Goal: Information Seeking & Learning: Learn about a topic

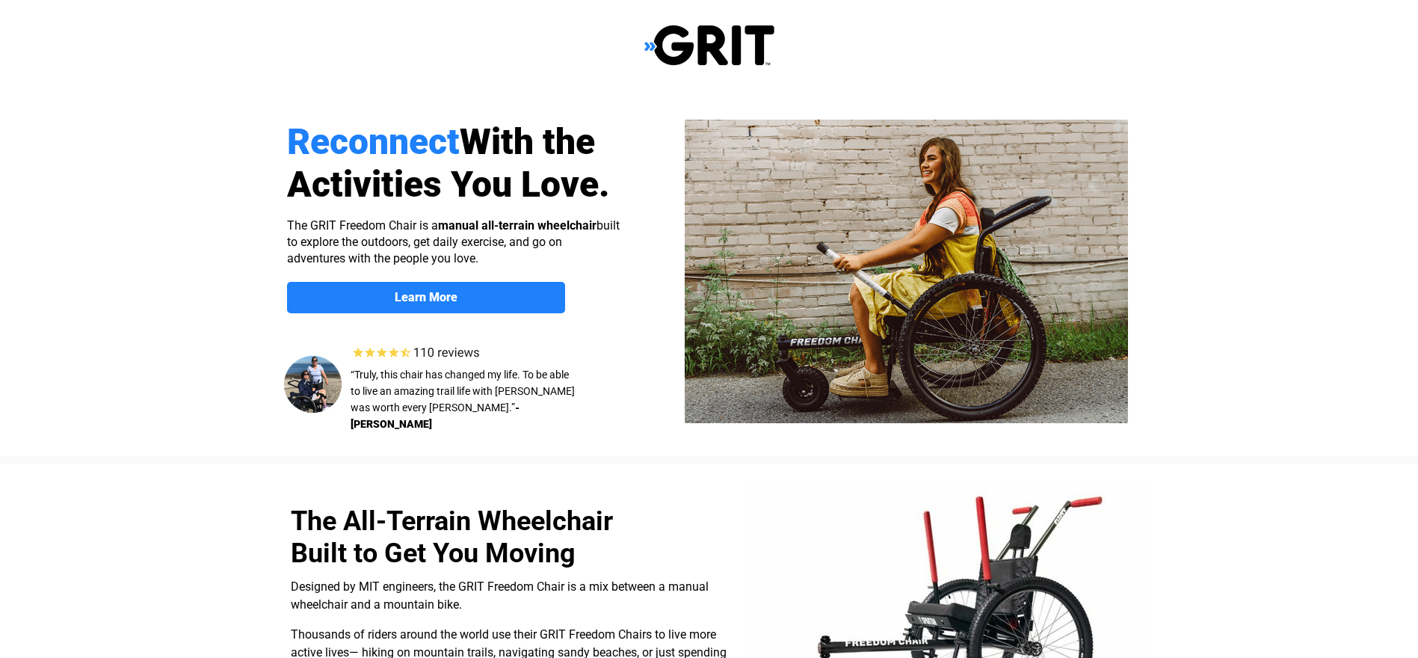
select select "US"
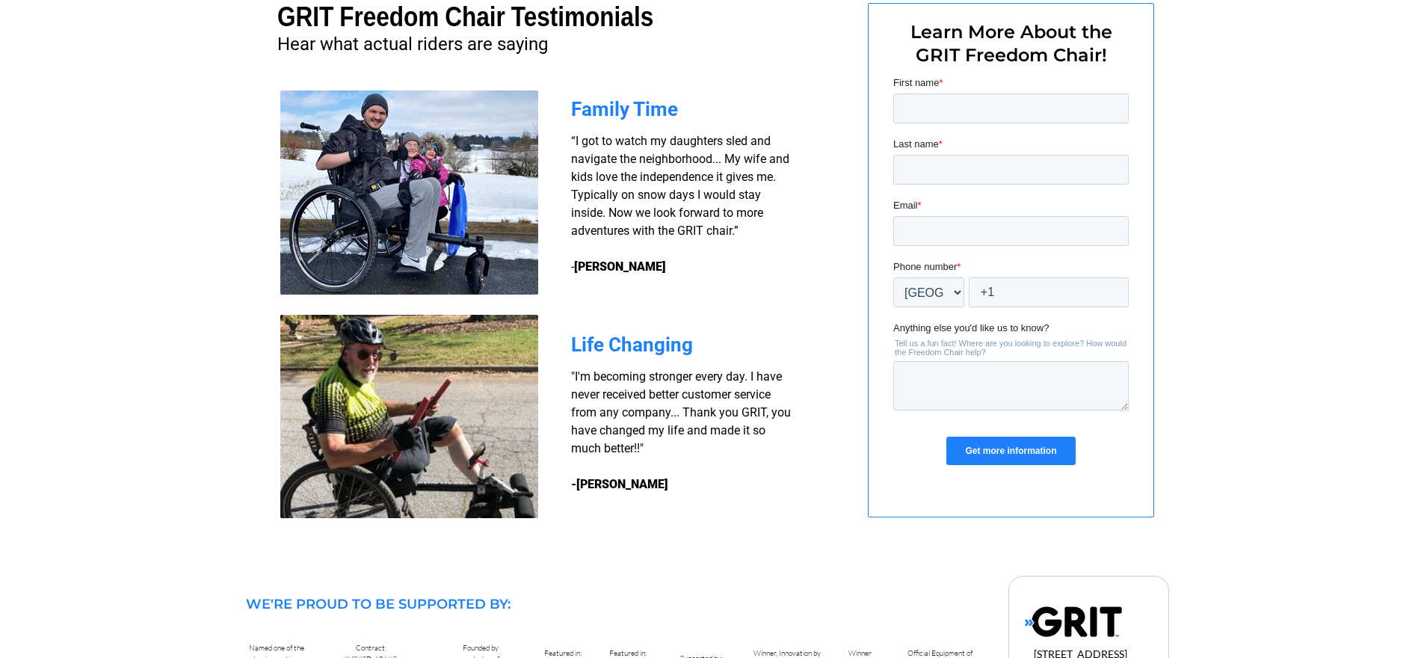
scroll to position [1081, 0]
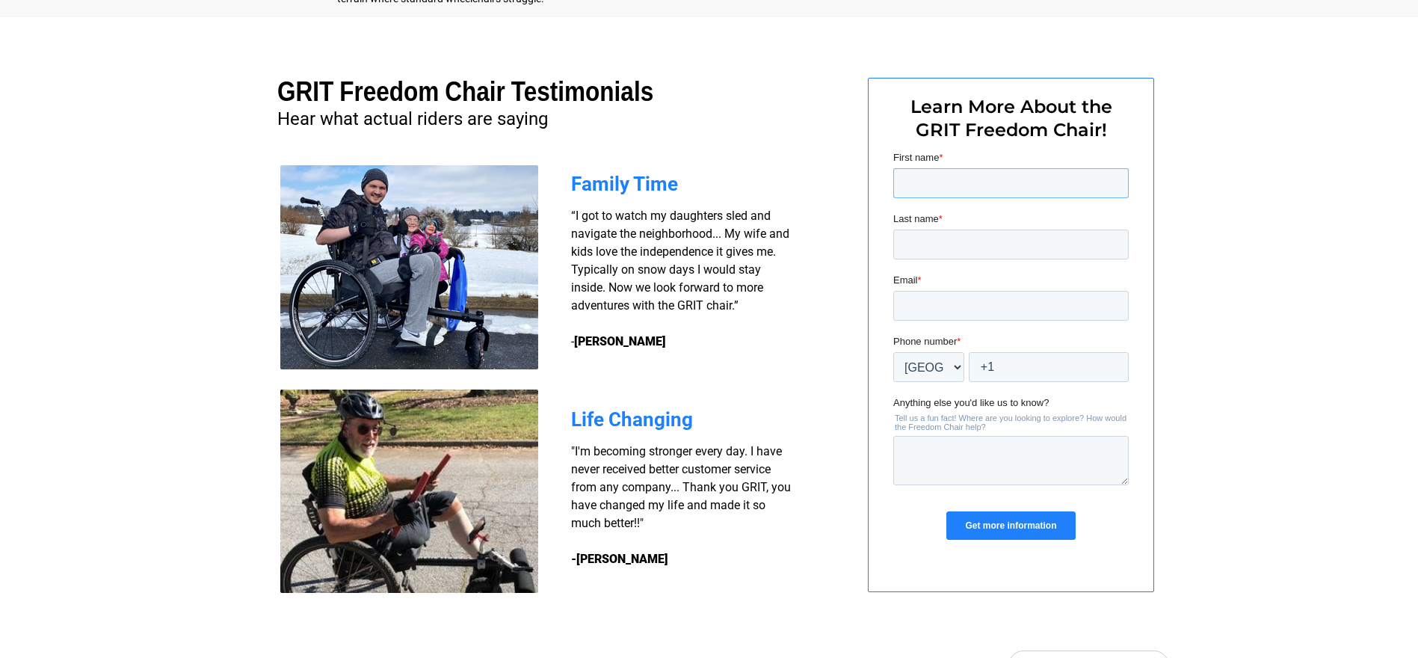
click at [1005, 185] on input "First name *" at bounding box center [1009, 183] width 235 height 30
type input "[PERSON_NAME]"
click at [1000, 242] on input "Last name *" at bounding box center [1009, 244] width 235 height 30
type input "[PERSON_NAME]"
click at [1033, 309] on input "Email *" at bounding box center [1009, 306] width 235 height 30
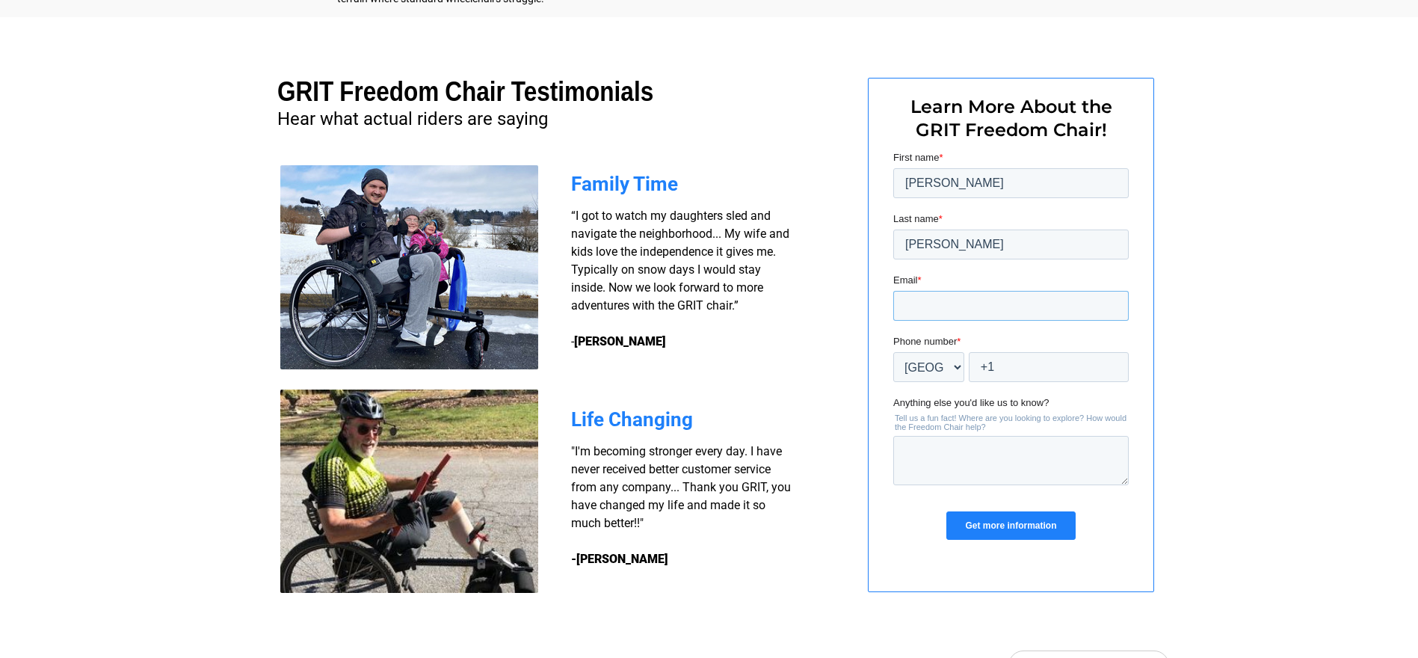
type input "[EMAIL_ADDRESS][DOMAIN_NAME]"
click at [959, 369] on select "* Afghanistan (‫افغانستان‬‎) Albania (Shqipëri) Algeria (‫الجزائر‬‎) American S…" at bounding box center [927, 367] width 71 height 30
click at [892, 352] on select "* Afghanistan (‫افغانستان‬‎) Albania (Shqipëri) Algeria (‫الجزائر‬‎) American S…" at bounding box center [927, 367] width 71 height 30
click at [1030, 364] on input "+1" at bounding box center [1048, 367] width 160 height 30
type input "+1 1917686477"
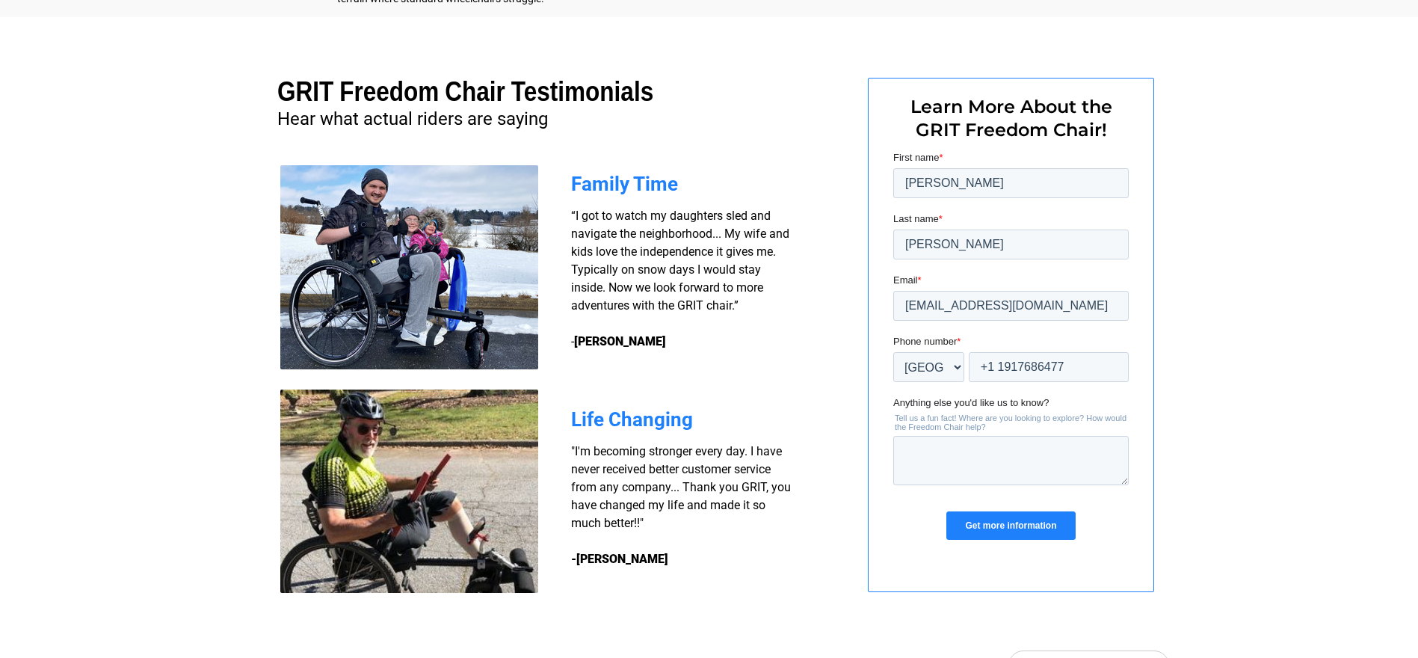
click at [1014, 529] on input "Get more information" at bounding box center [1009, 525] width 129 height 28
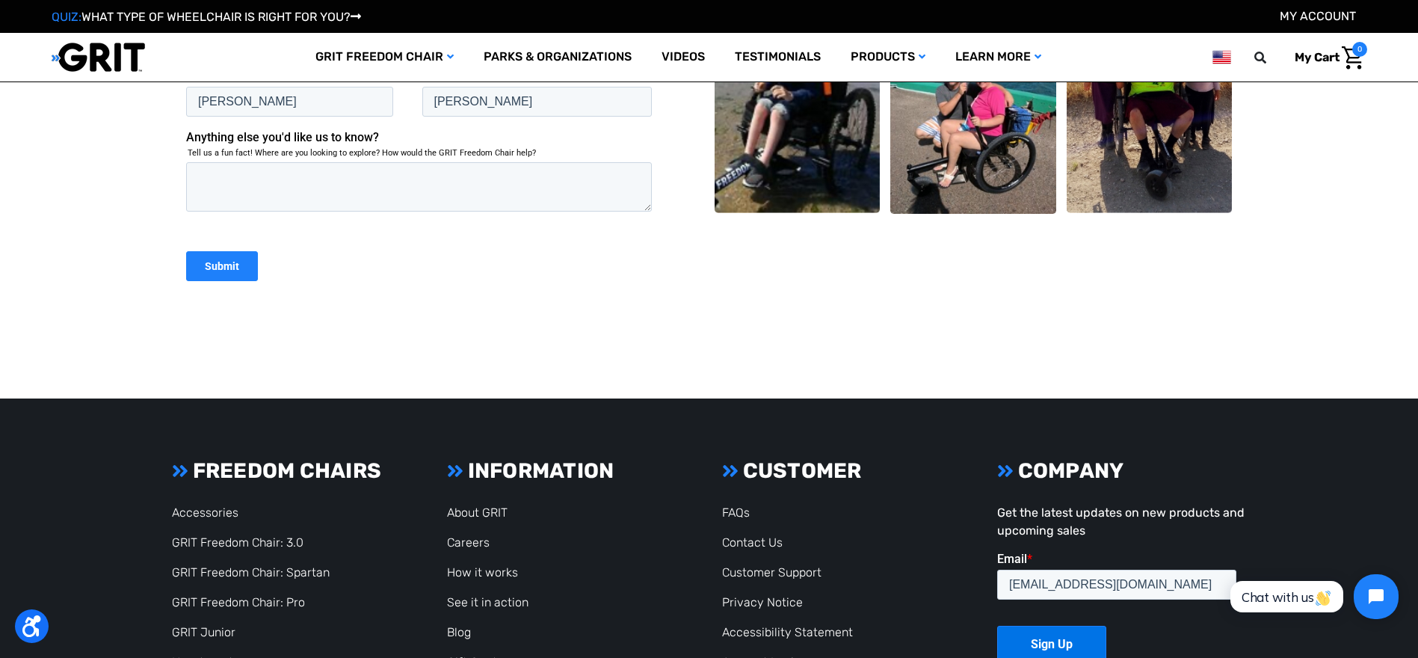
scroll to position [523, 0]
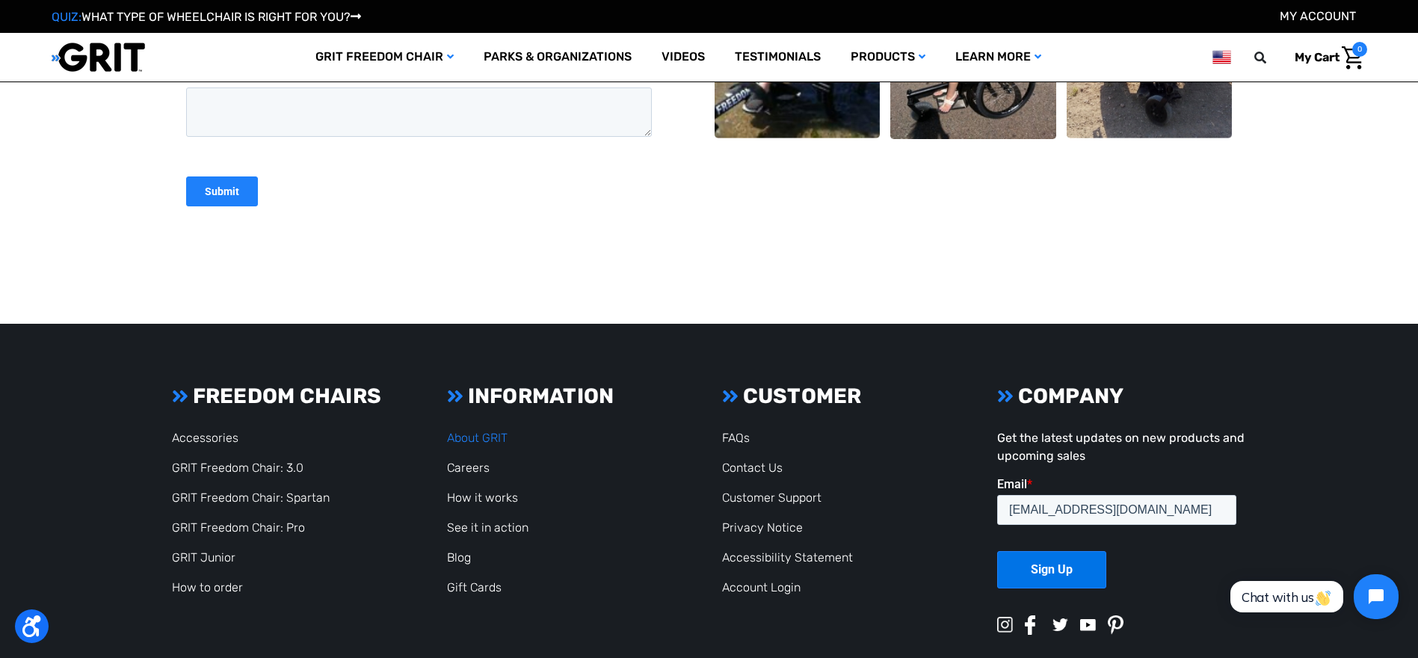
click at [486, 436] on link "About GRIT" at bounding box center [477, 437] width 61 height 14
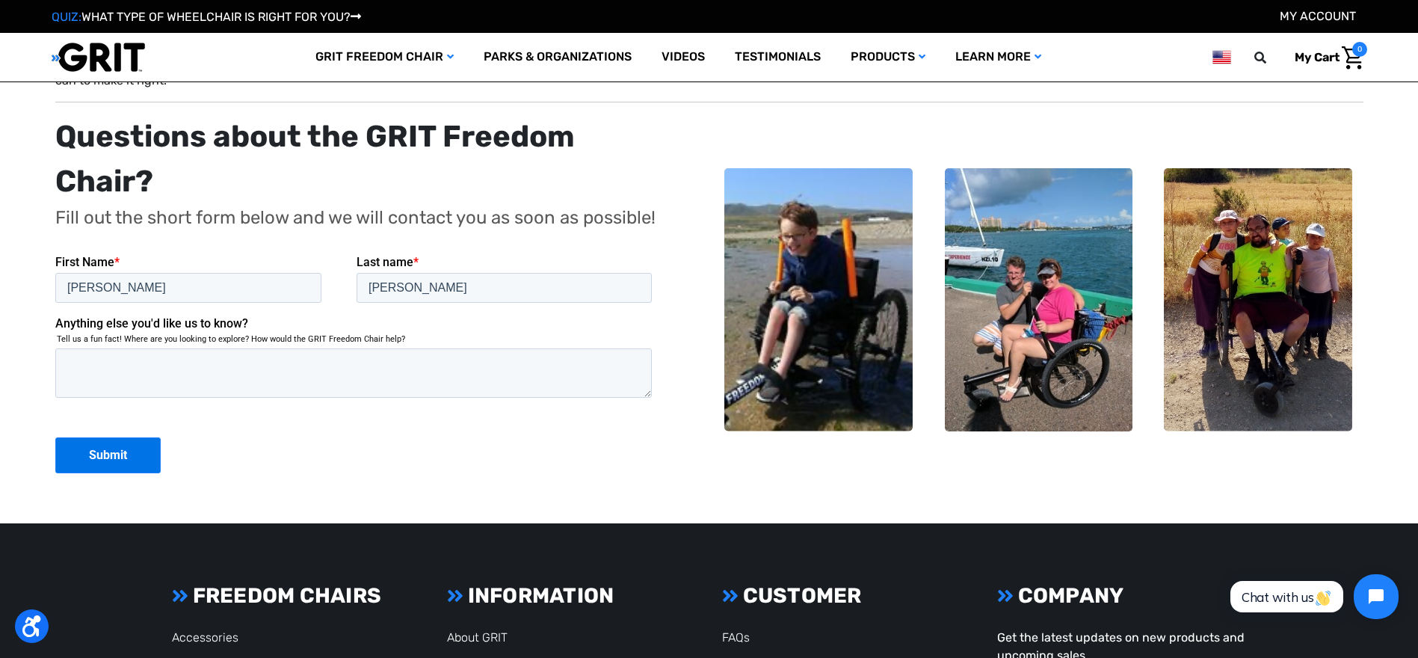
scroll to position [4110, 0]
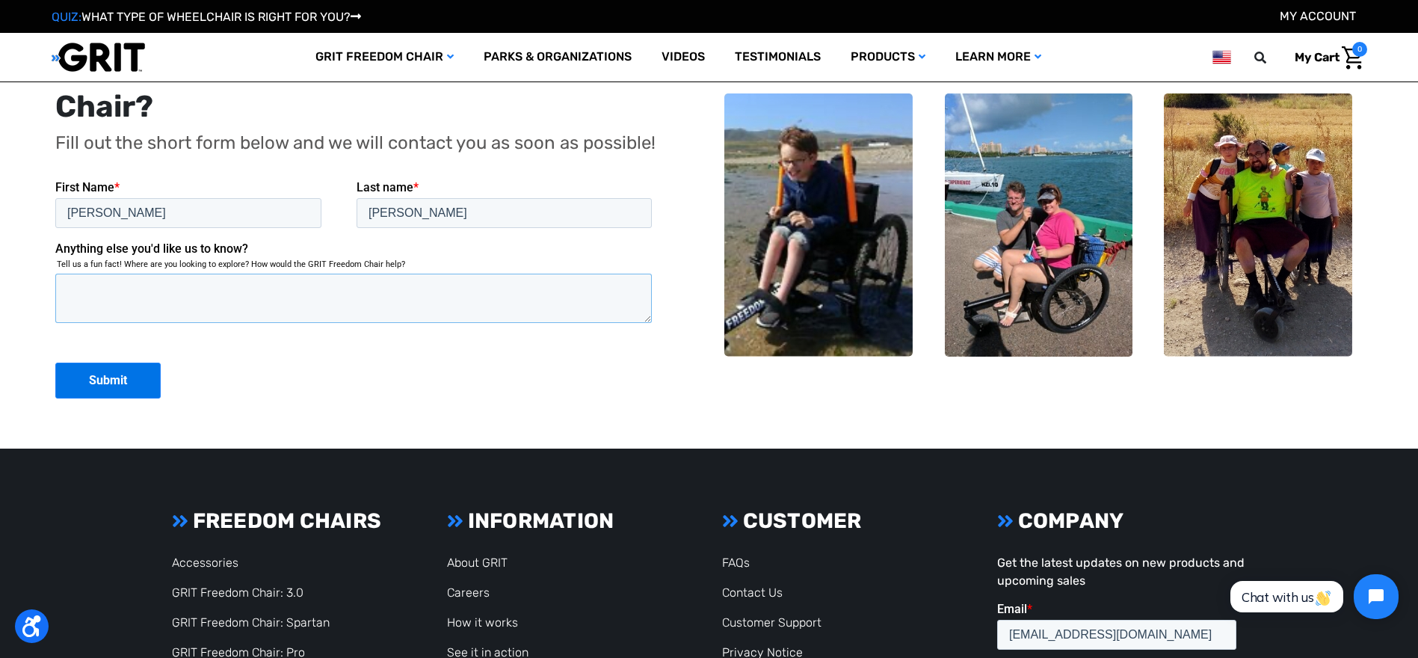
click at [152, 305] on textarea "Anything else you'd like us to know?" at bounding box center [353, 297] width 596 height 49
type textarea "price $$$"
click at [96, 368] on input "Submit" at bounding box center [107, 380] width 105 height 36
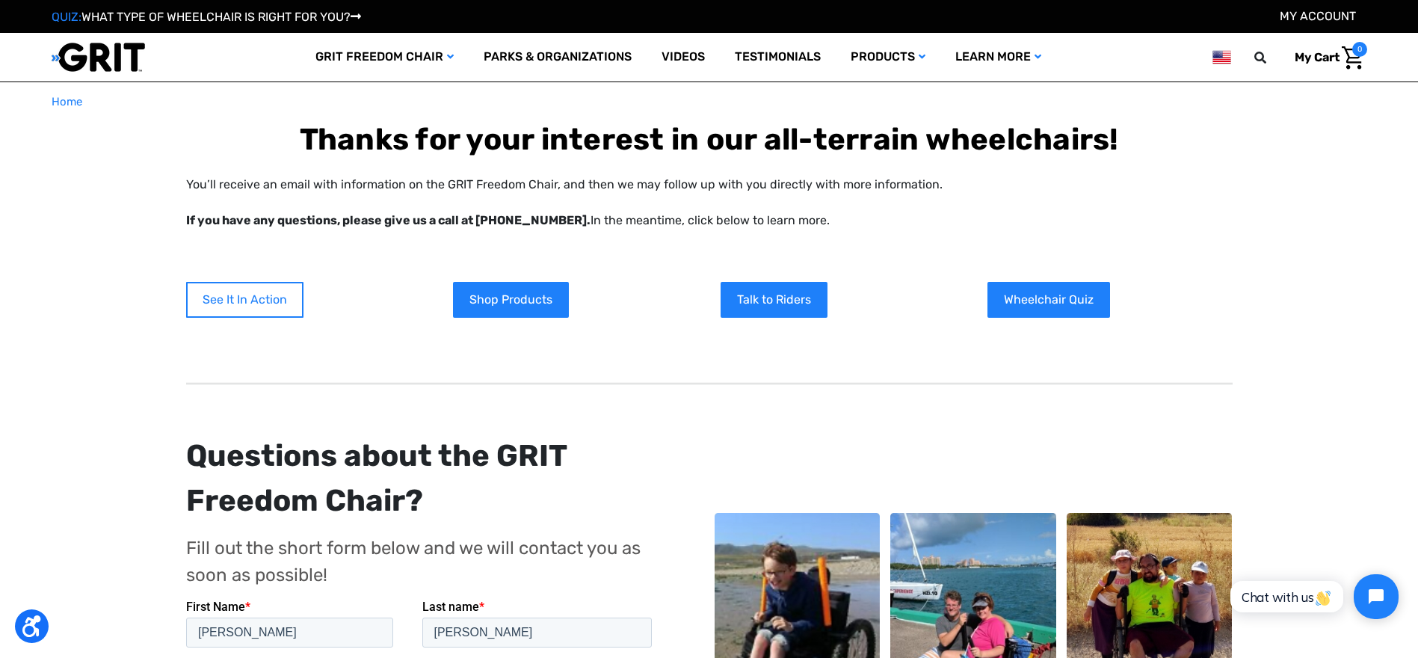
click at [250, 299] on link "See It In Action" at bounding box center [244, 300] width 117 height 36
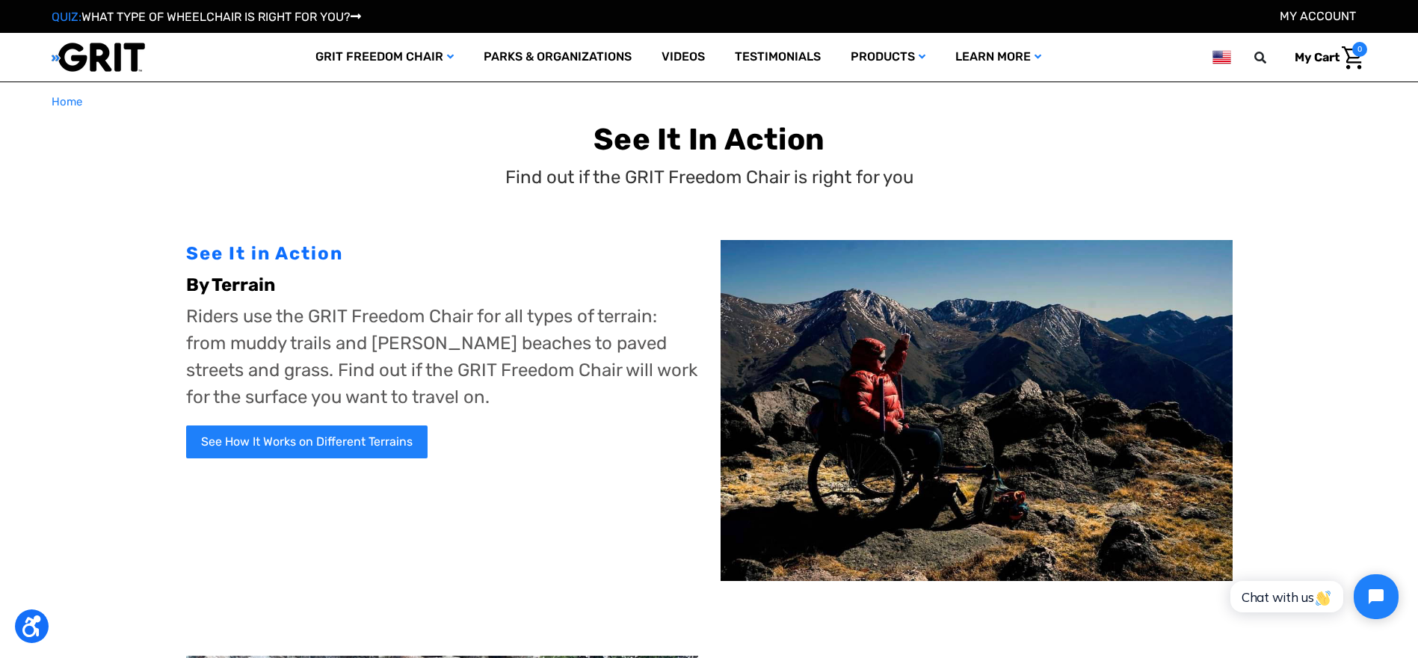
click at [994, 466] on img at bounding box center [976, 411] width 512 height 342
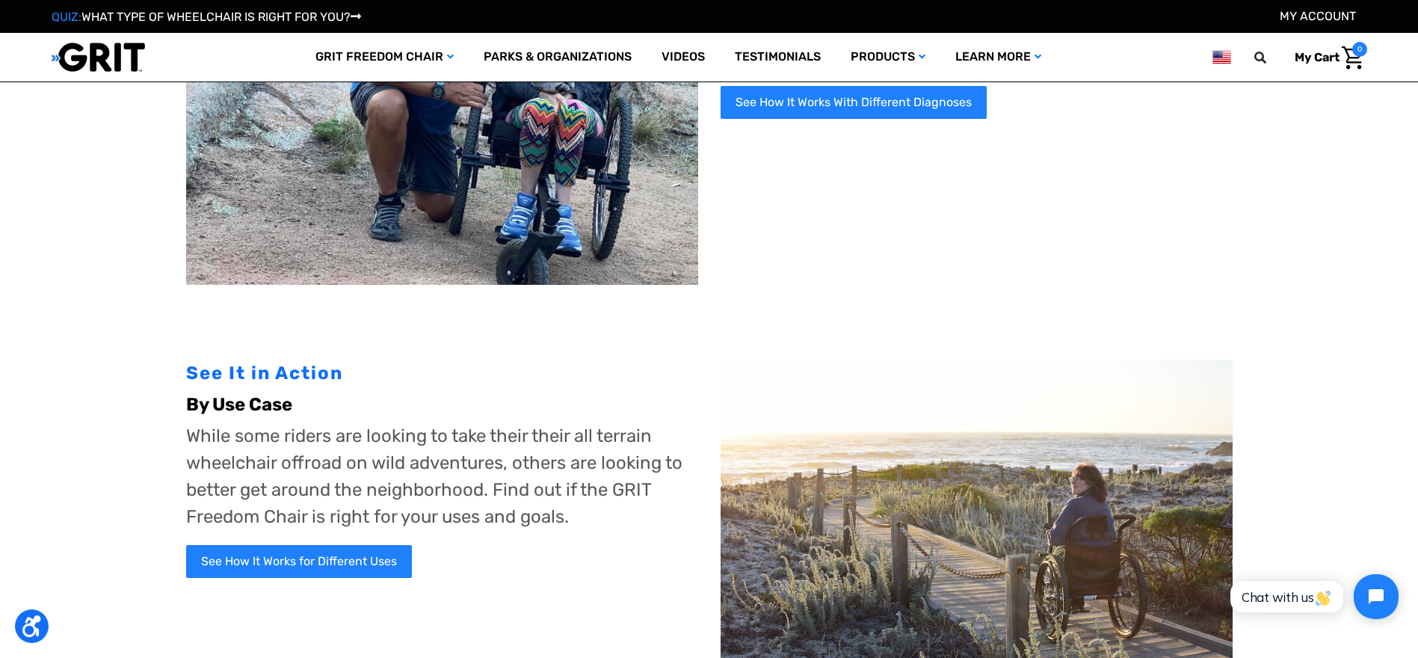
scroll to position [598, 0]
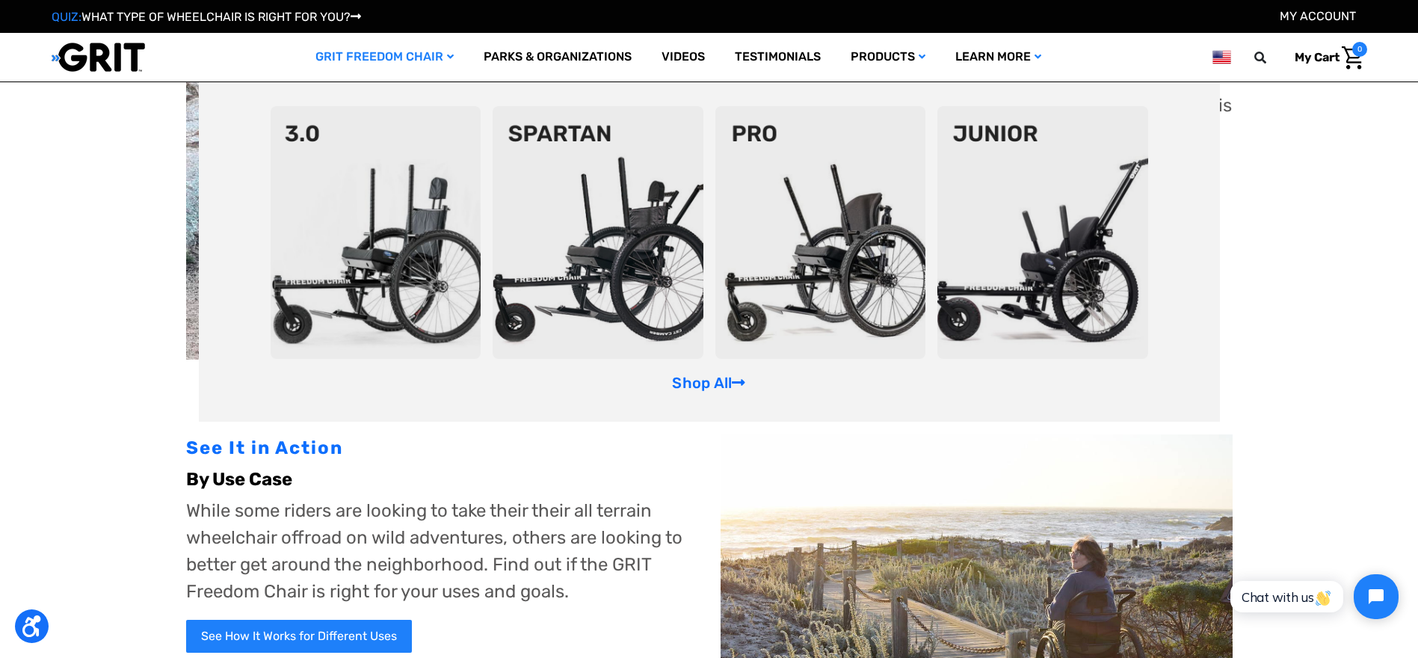
click at [634, 233] on img at bounding box center [597, 232] width 211 height 253
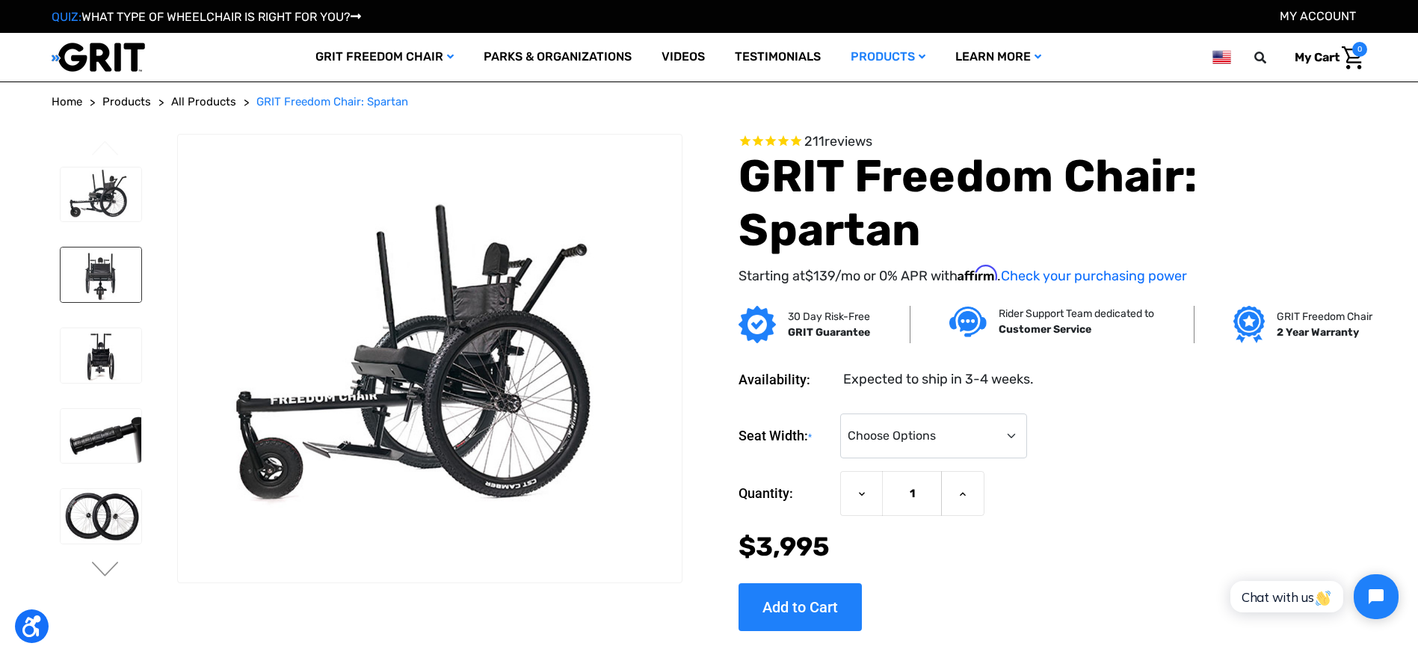
click at [107, 282] on img at bounding box center [101, 274] width 81 height 55
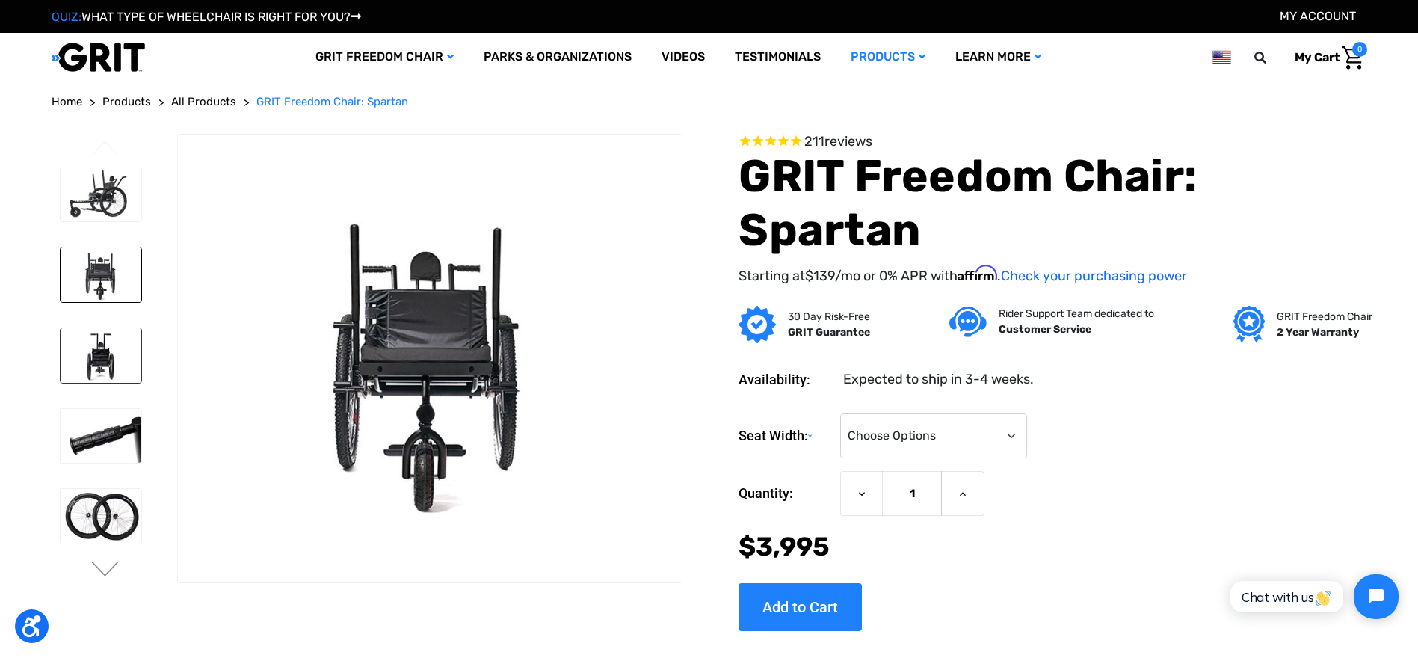
click at [104, 354] on img at bounding box center [101, 355] width 81 height 55
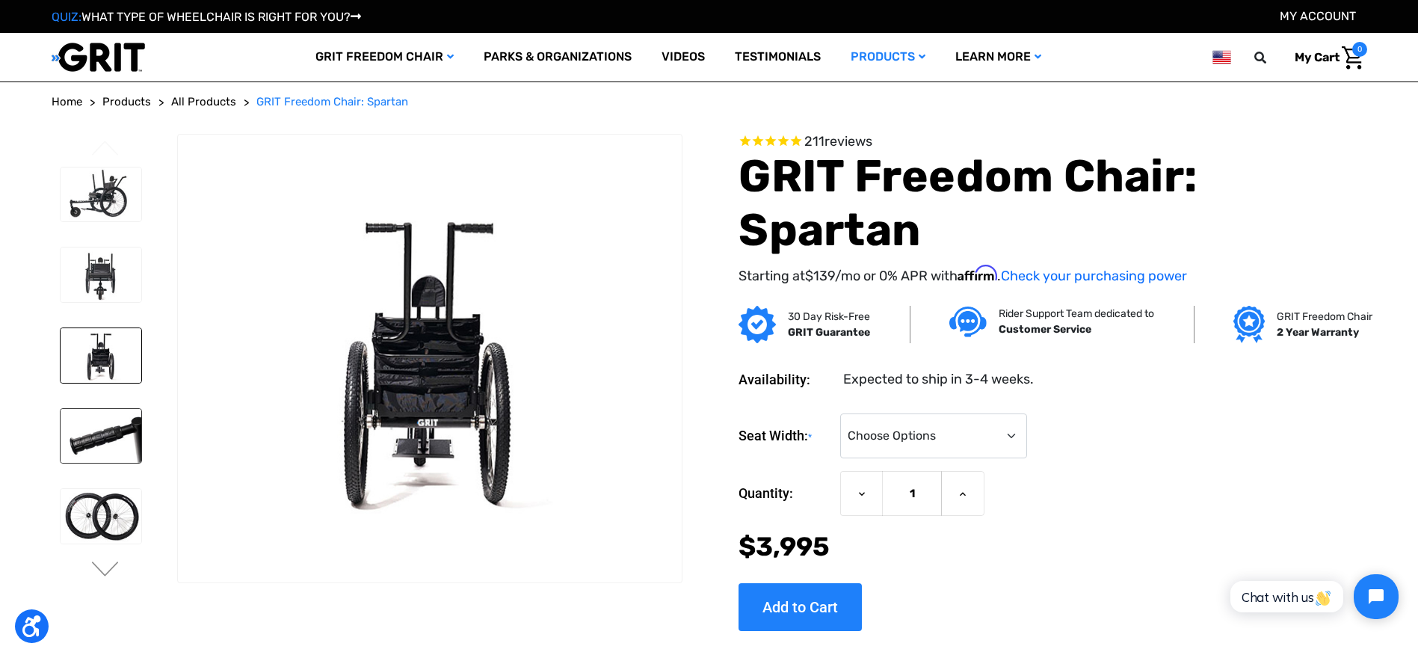
click at [112, 453] on img at bounding box center [101, 436] width 81 height 55
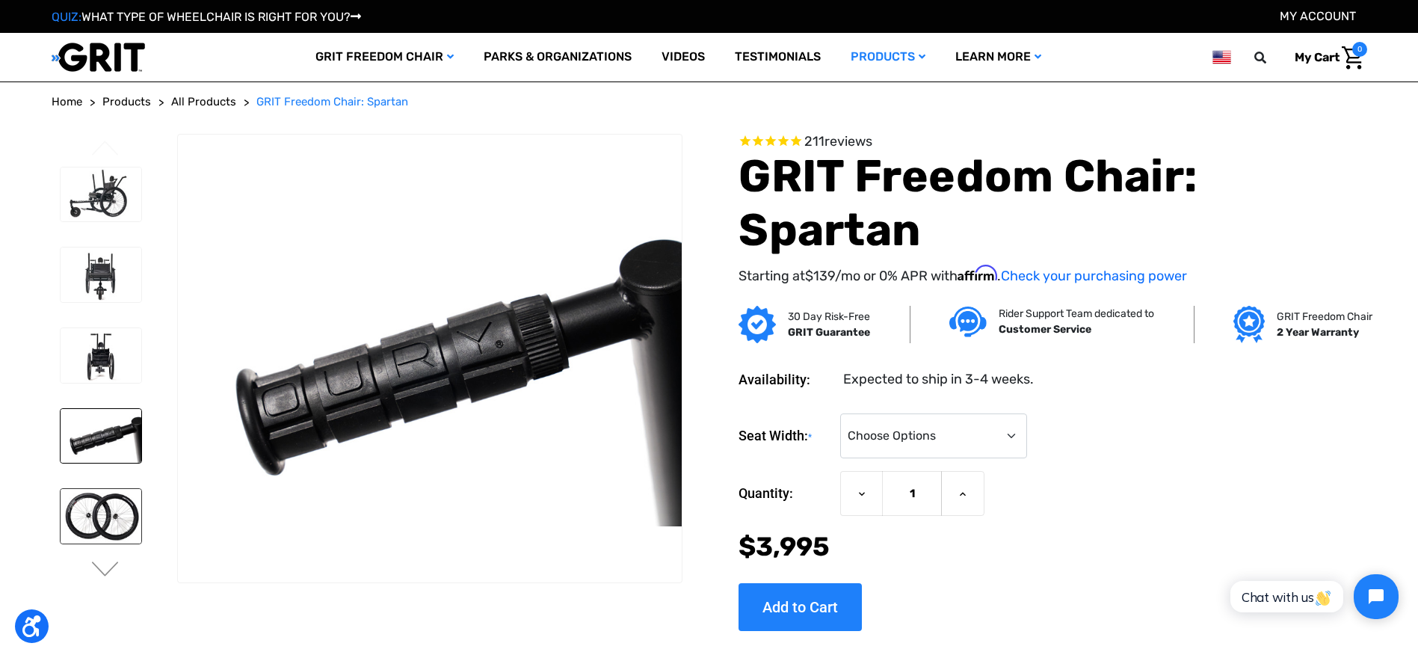
click at [105, 514] on img at bounding box center [101, 516] width 81 height 55
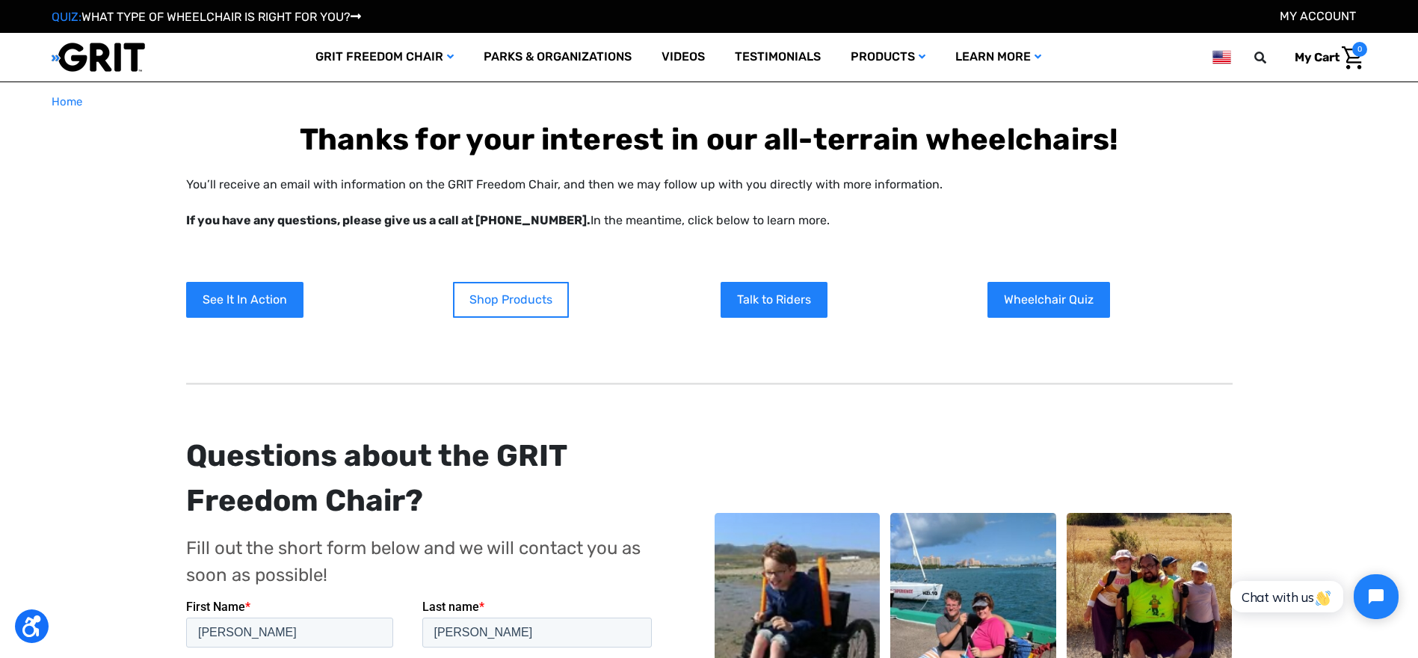
click at [540, 294] on link "Shop Products" at bounding box center [511, 300] width 116 height 36
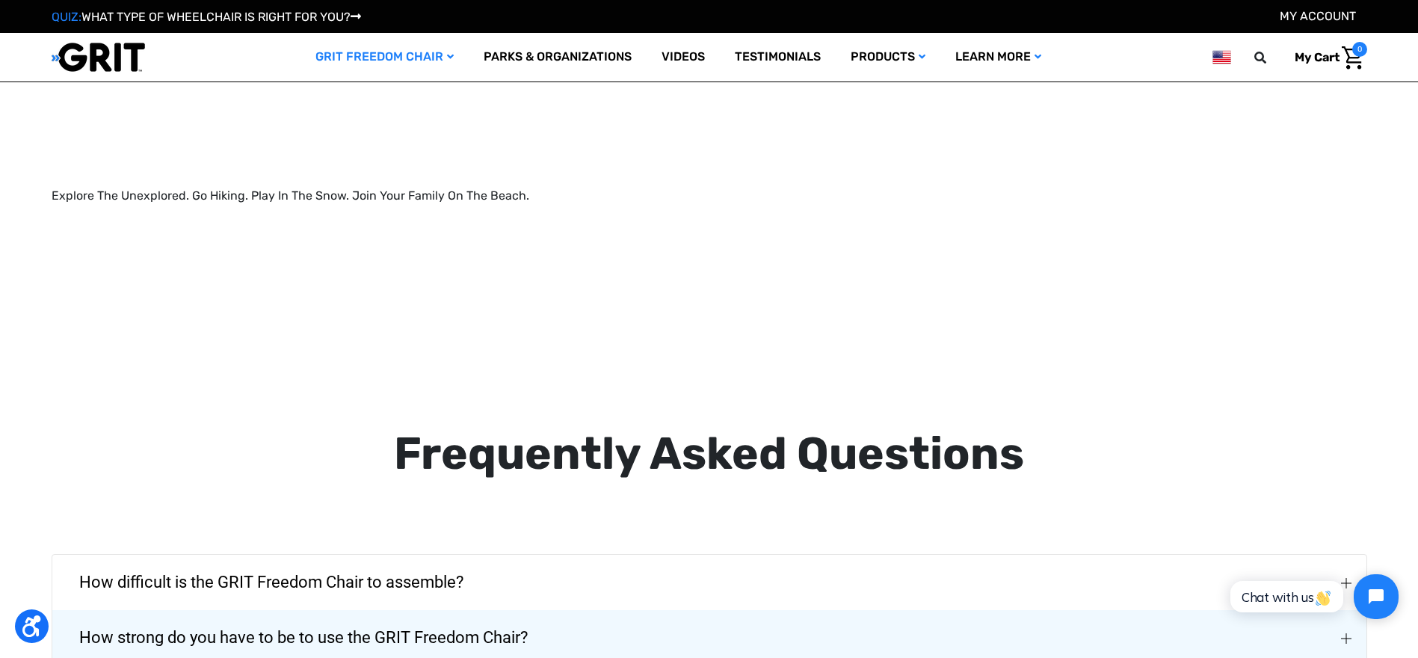
scroll to position [2391, 0]
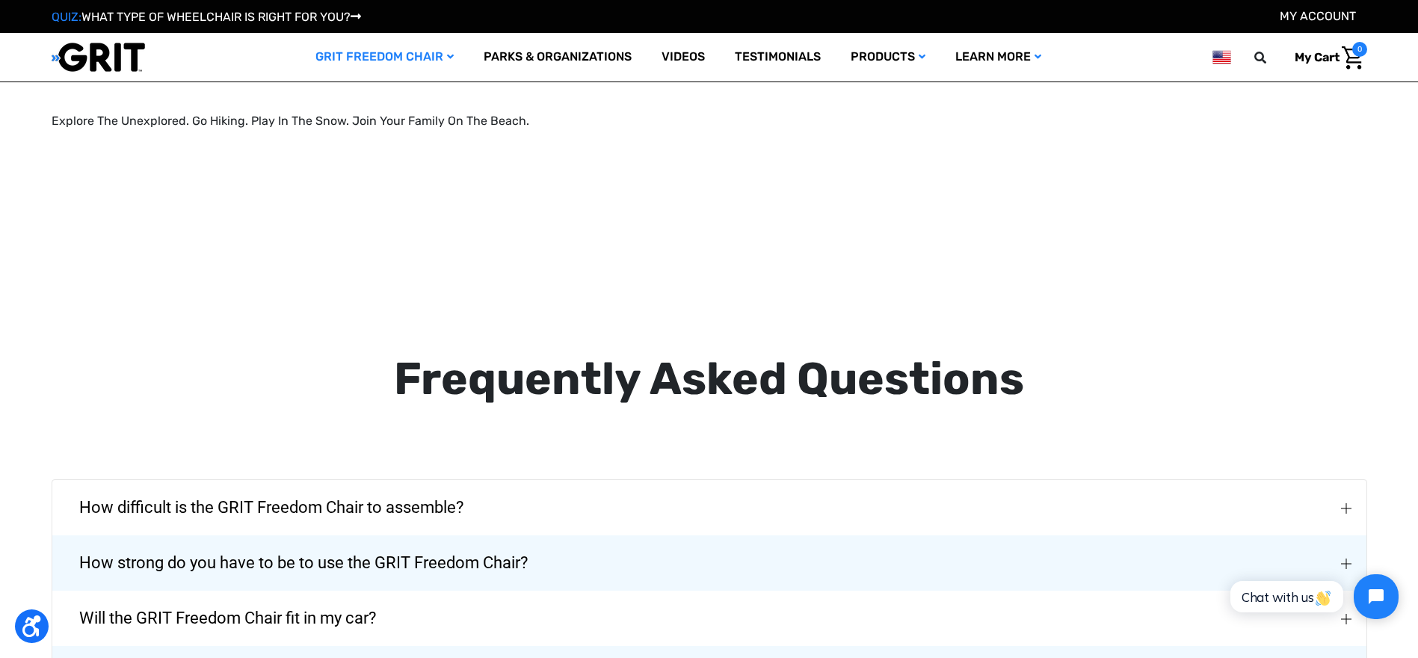
click at [490, 536] on span "How strong do you have to be to use the GRIT Freedom Chair?" at bounding box center [303, 563] width 493 height 54
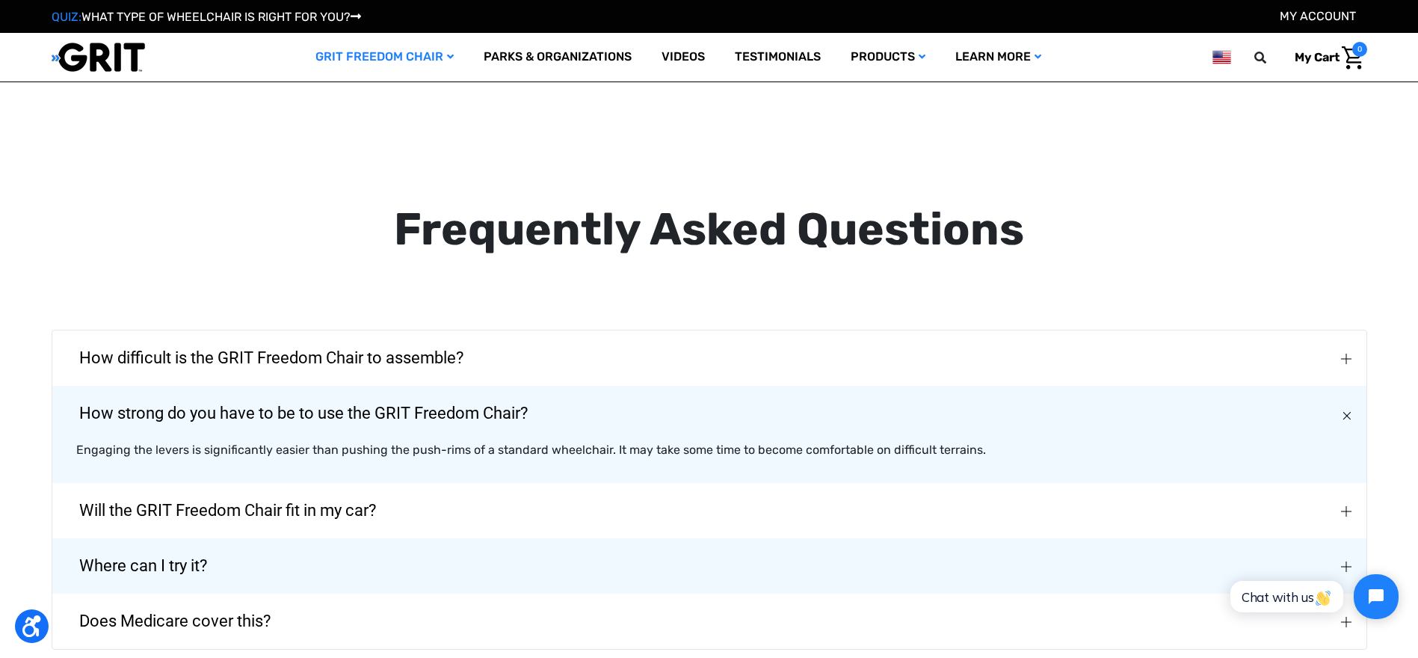
scroll to position [2615, 0]
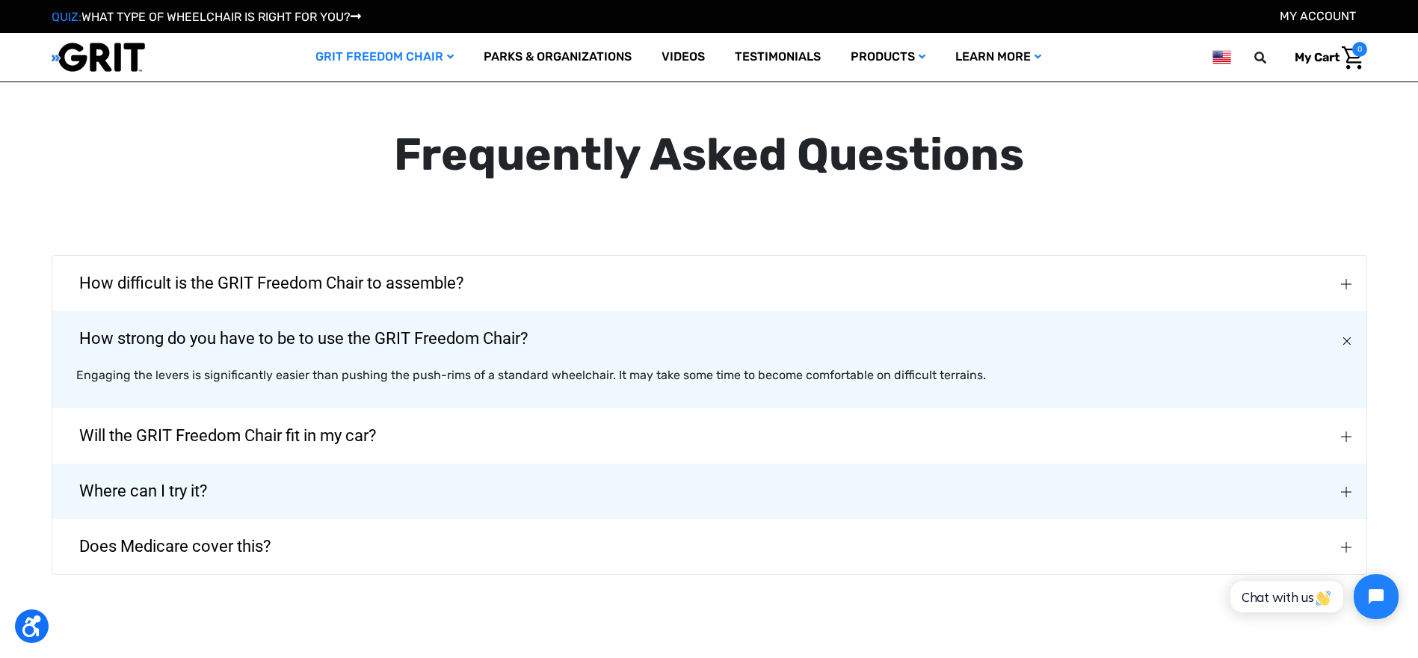
click at [270, 409] on span "Will the GRIT Freedom Chair fit in my car?" at bounding box center [228, 436] width 342 height 54
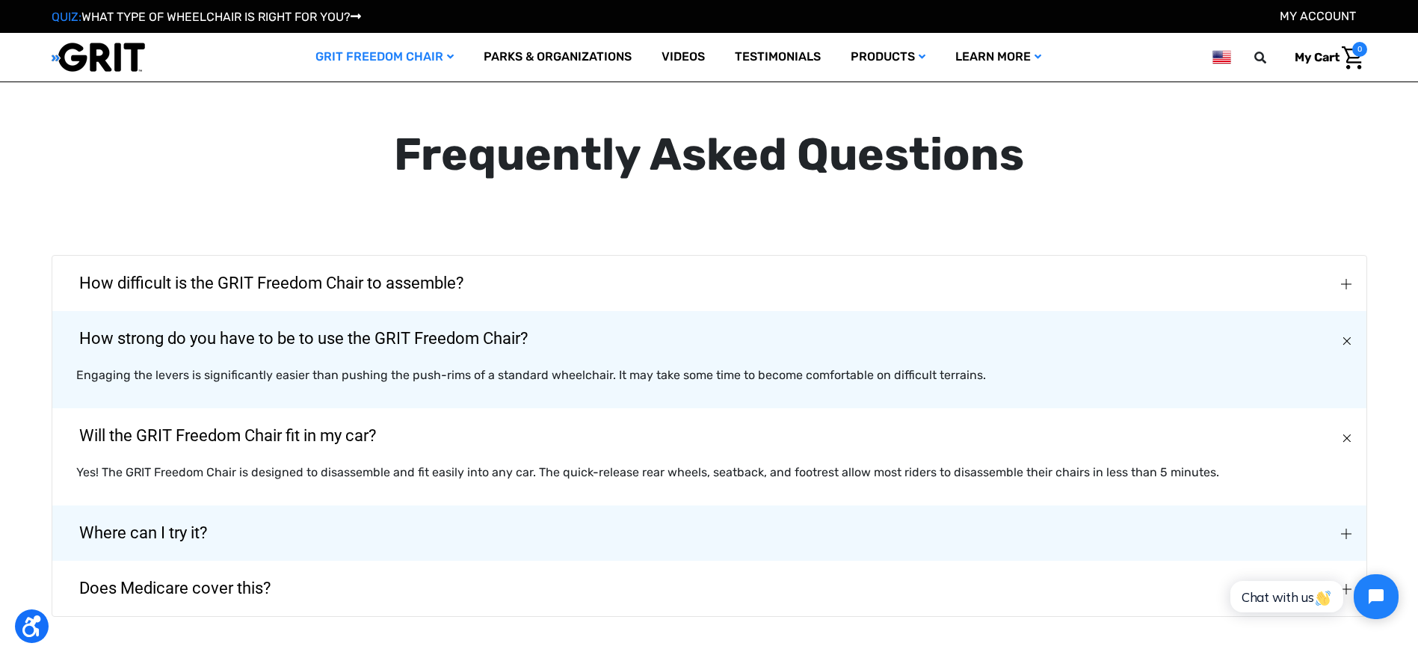
scroll to position [2690, 0]
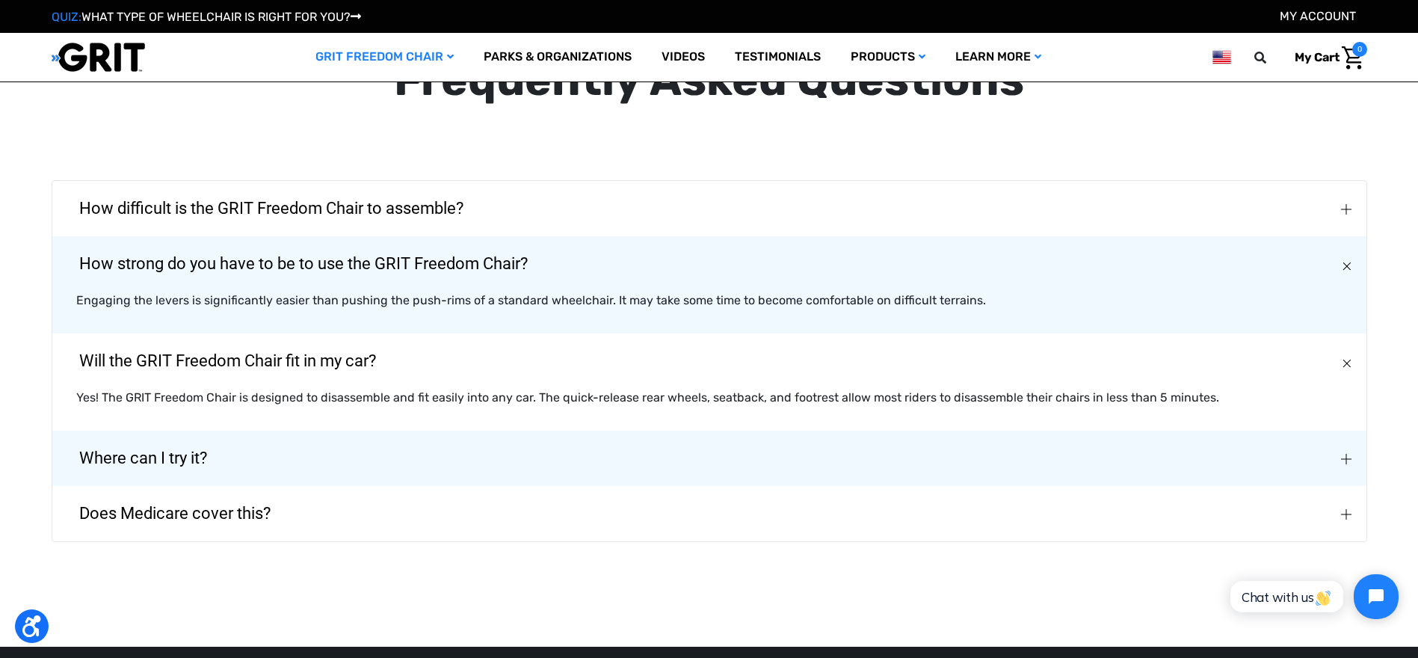
click at [287, 443] on button "Where can I try it?" at bounding box center [709, 457] width 1314 height 55
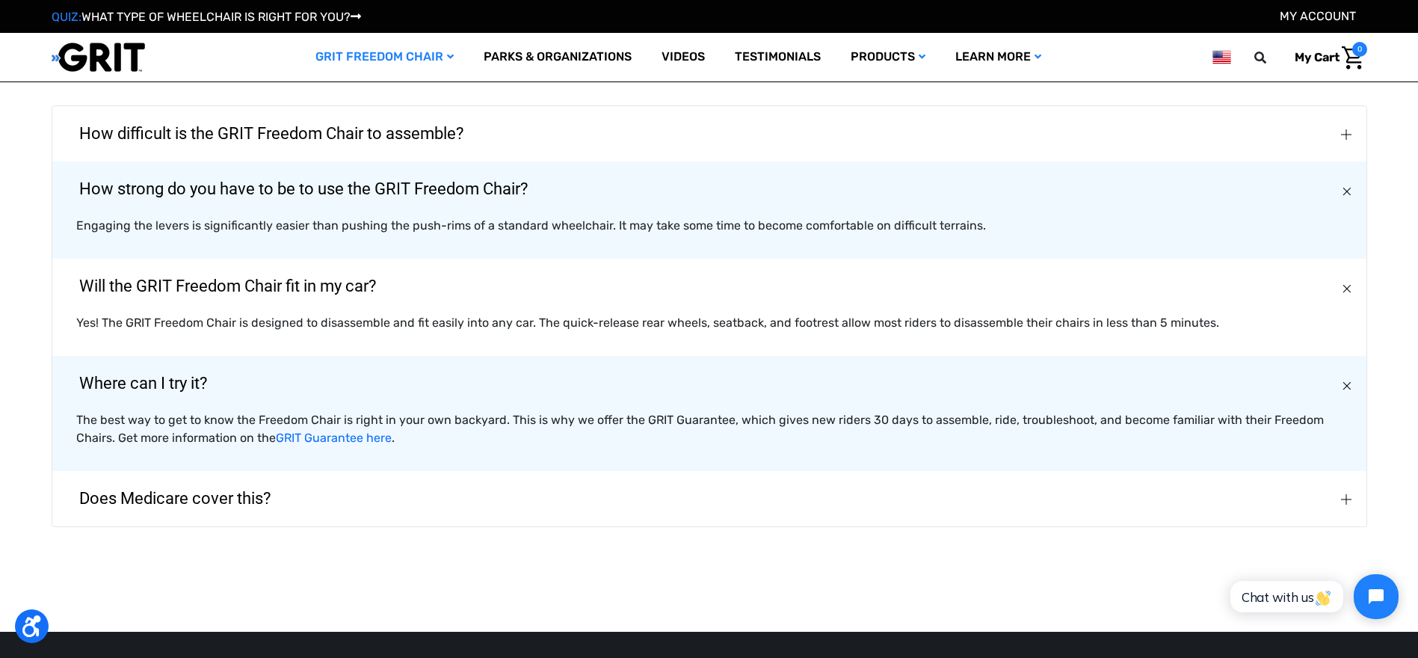
scroll to position [2840, 0]
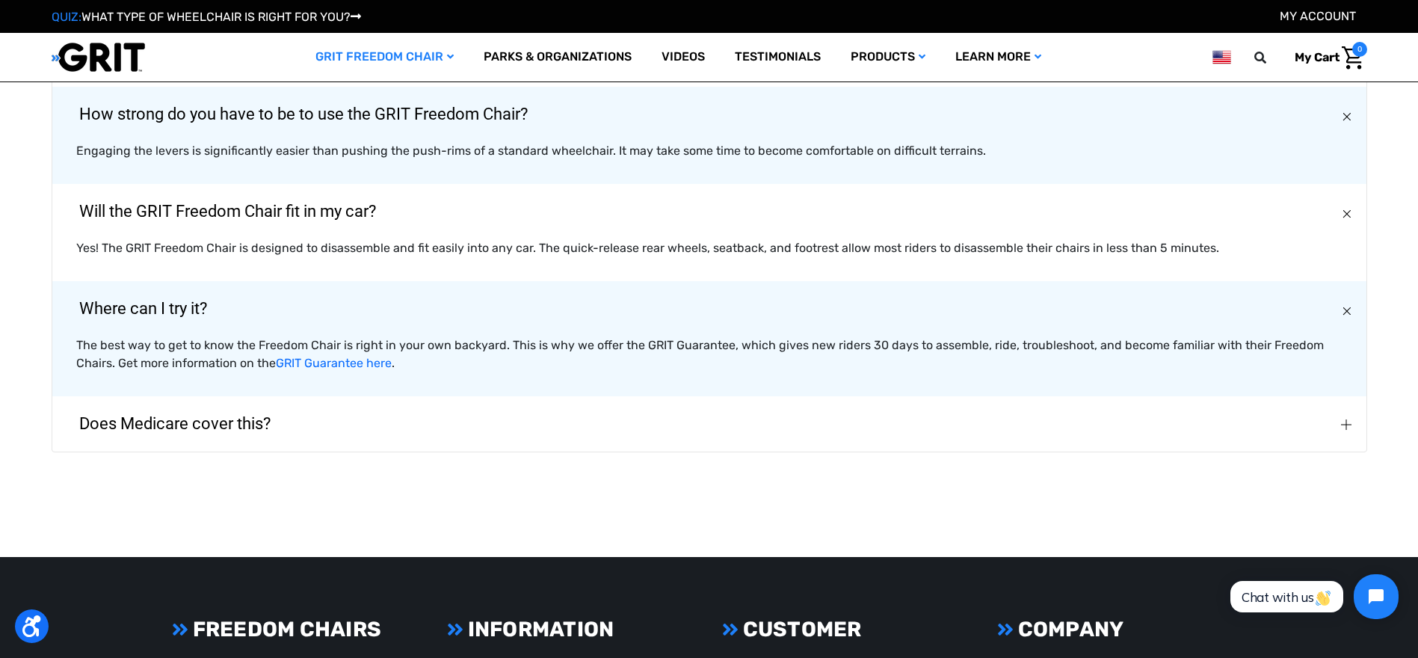
click at [235, 397] on span "Does Medicare cover this?" at bounding box center [175, 424] width 236 height 54
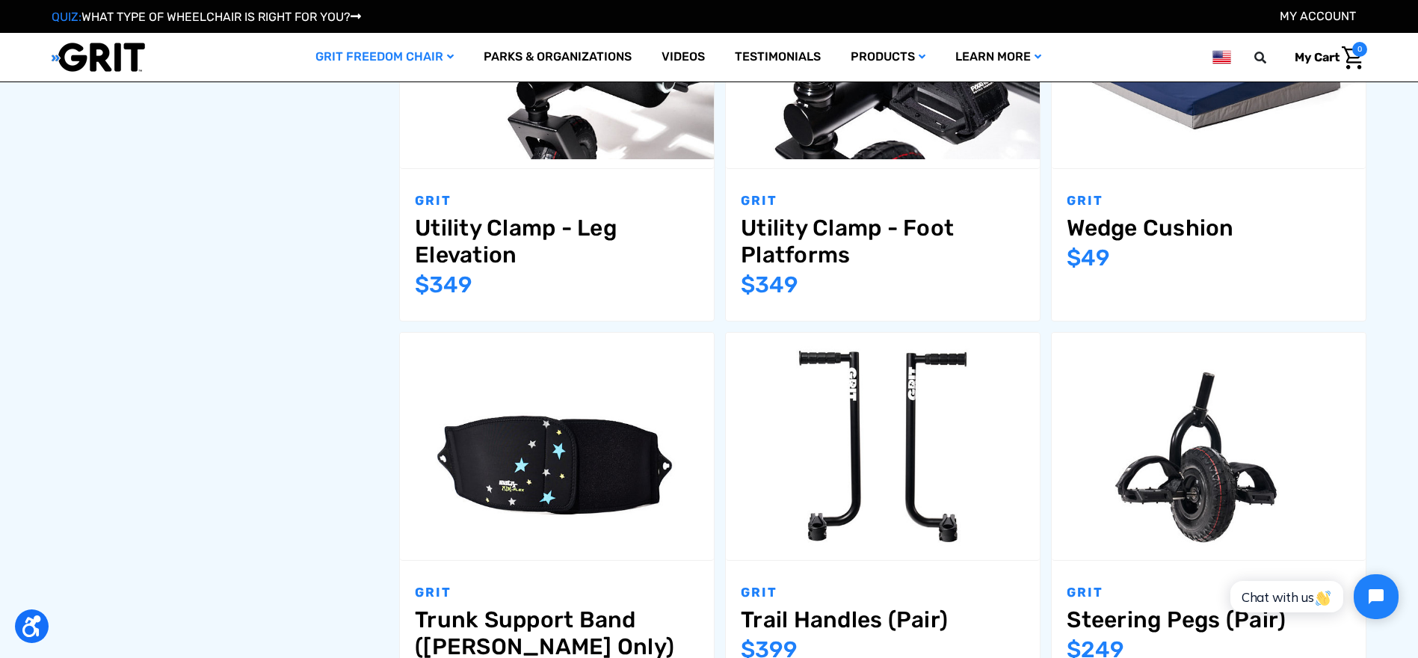
scroll to position [915, 0]
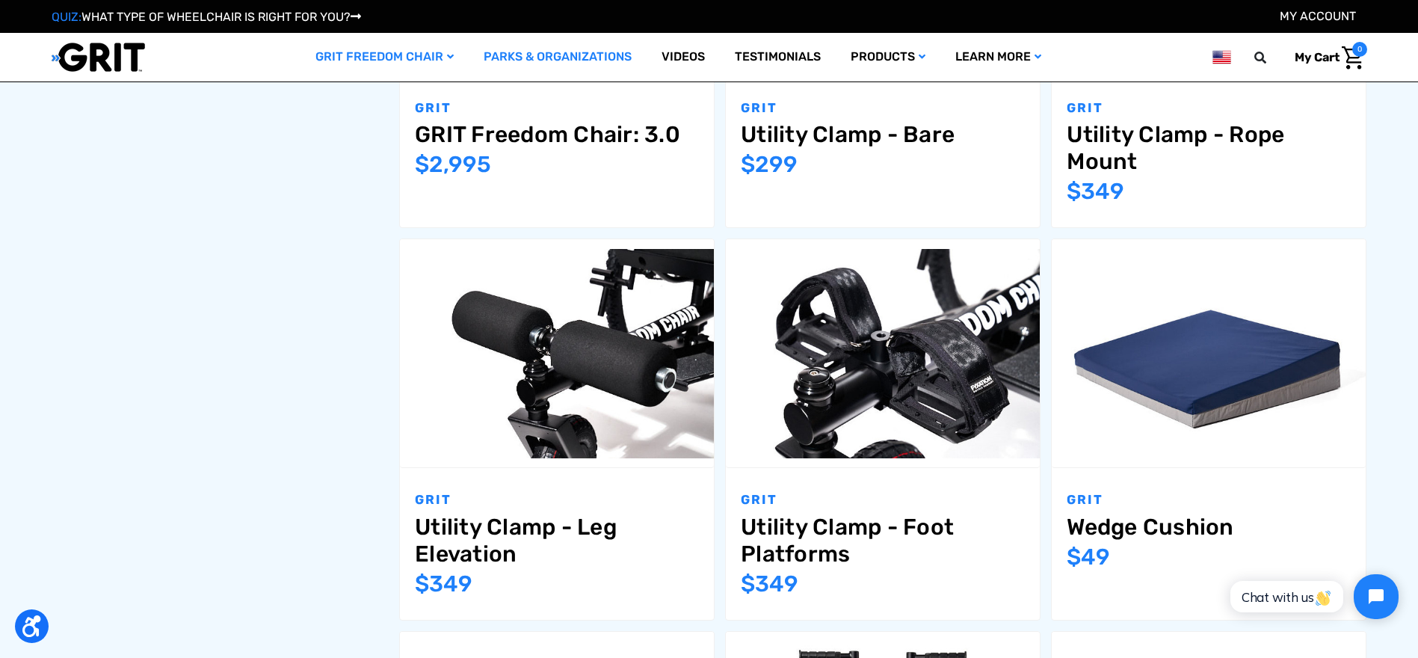
click at [563, 56] on link "Parks & Organizations" at bounding box center [558, 57] width 178 height 49
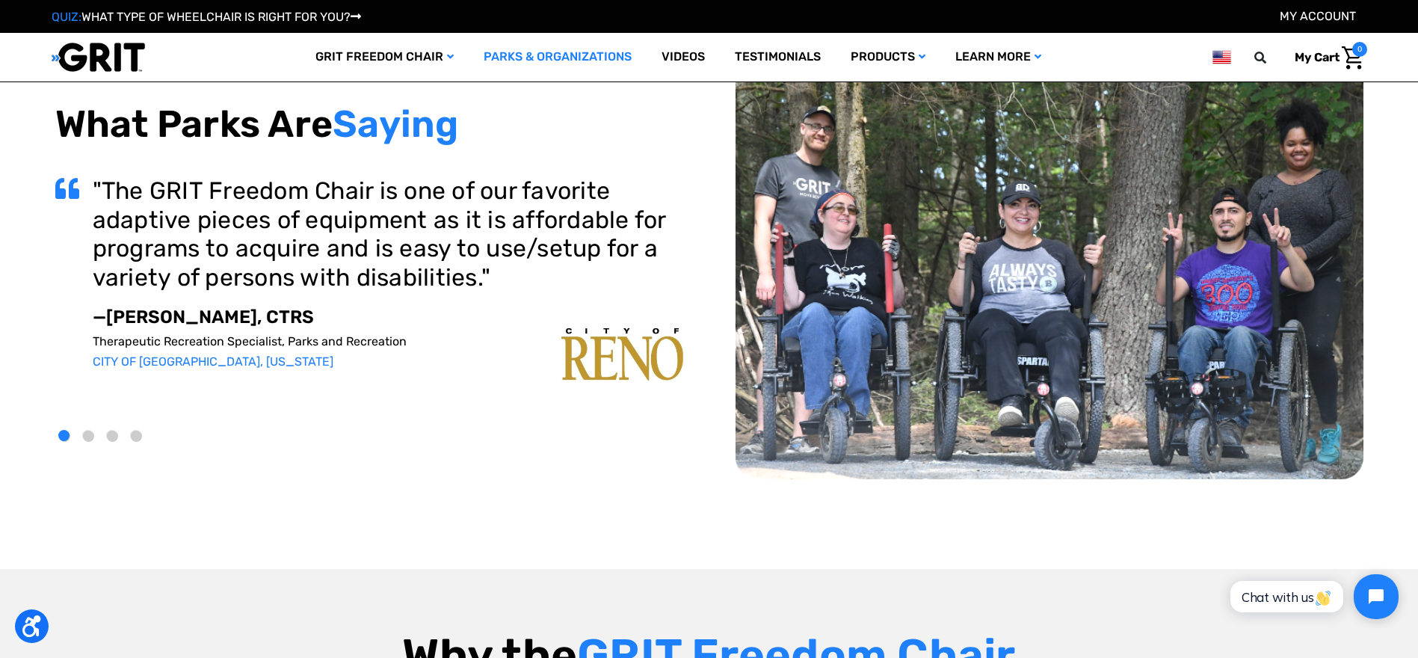
scroll to position [75, 0]
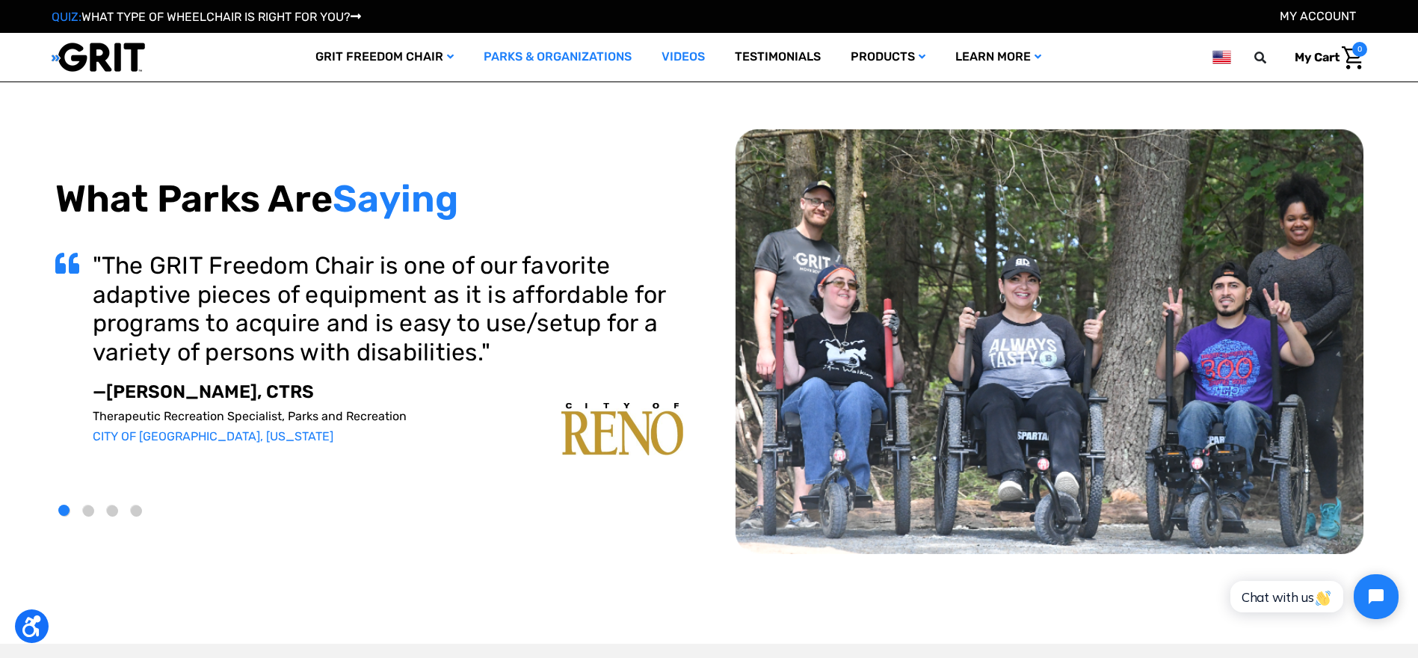
click at [682, 58] on link "Videos" at bounding box center [682, 57] width 73 height 49
